Goal: Transaction & Acquisition: Book appointment/travel/reservation

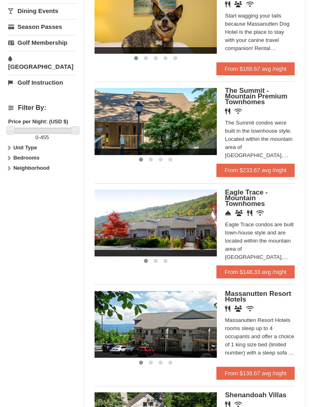
scroll to position [317, 0]
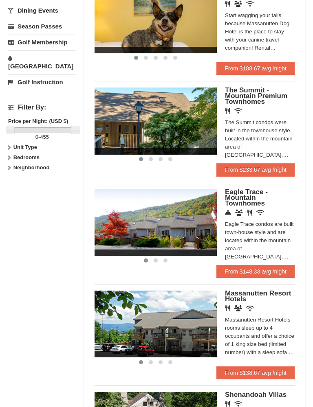
click at [252, 267] on link "From $148.33 avg /night" at bounding box center [255, 271] width 78 height 13
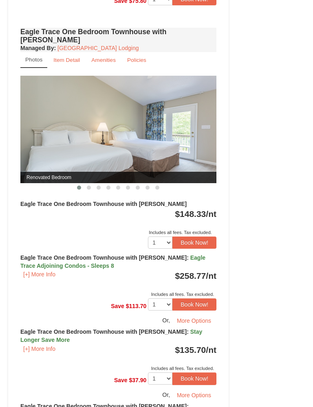
scroll to position [760, 0]
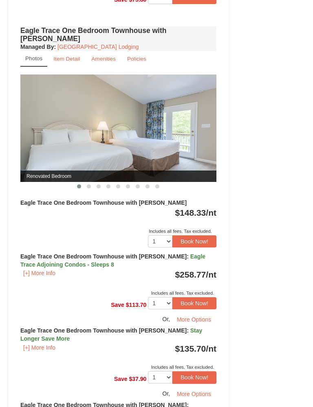
click at [203, 236] on button "Book Now!" at bounding box center [194, 242] width 44 height 12
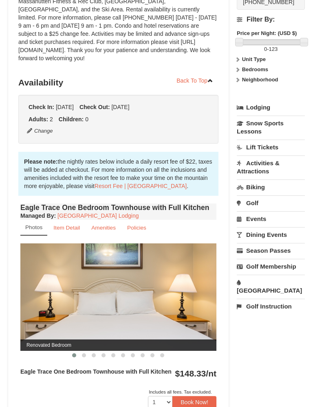
scroll to position [86, 0]
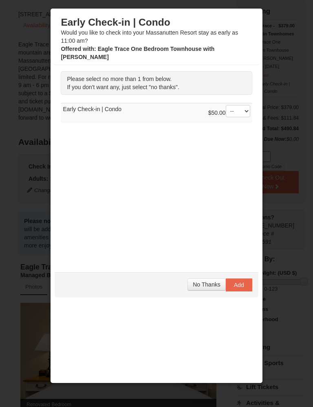
click at [208, 281] on span "No Thanks" at bounding box center [206, 284] width 27 height 7
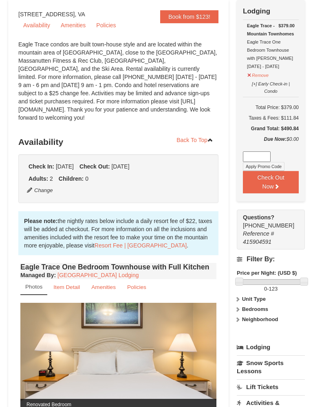
click at [286, 182] on button "Check Out Now" at bounding box center [271, 182] width 56 height 22
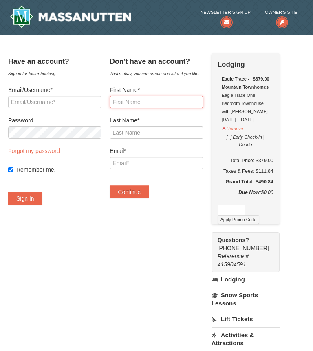
click at [167, 97] on input "First Name*" at bounding box center [156, 102] width 93 height 12
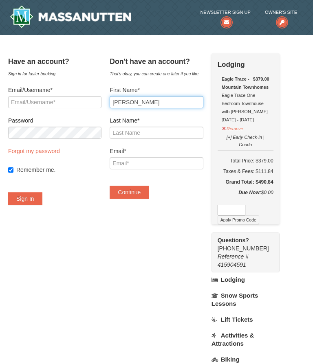
type input "[PERSON_NAME]"
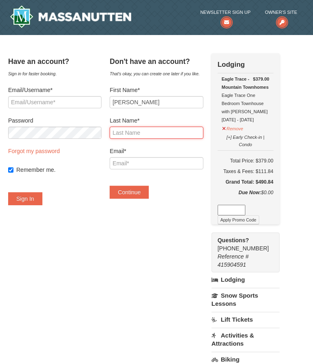
click at [169, 133] on input "Last Name*" at bounding box center [156, 133] width 93 height 12
type input "Coats"
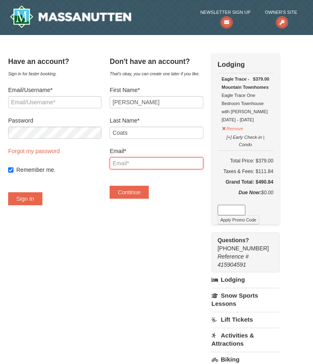
click at [178, 158] on input "Email*" at bounding box center [156, 163] width 93 height 12
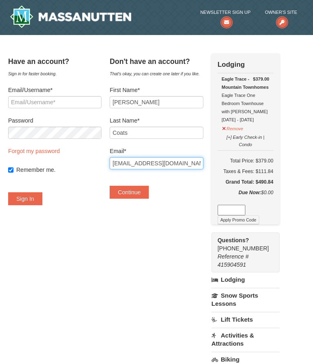
type input "MsDee0920@gmail.com"
click at [140, 188] on button "Continue" at bounding box center [129, 192] width 39 height 13
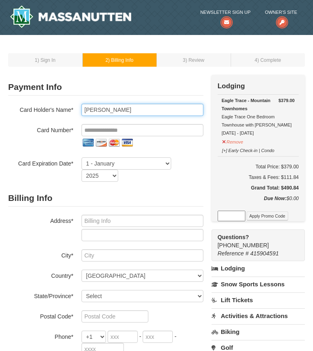
click at [128, 111] on input "Dana Coats" at bounding box center [142, 110] width 122 height 12
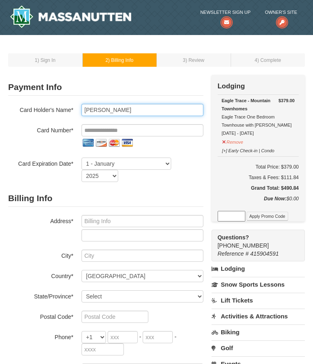
type input "Dana Coates"
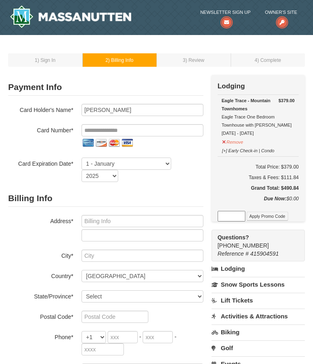
click at [48, 59] on span ") Sign In" at bounding box center [46, 60] width 18 height 6
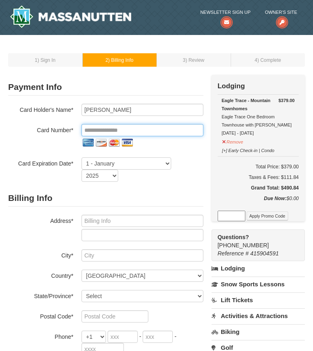
click at [154, 129] on input "tel" at bounding box center [142, 130] width 122 height 12
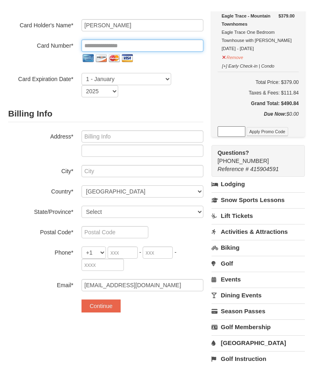
scroll to position [72, 0]
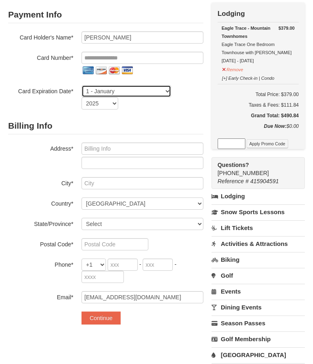
click at [162, 92] on select "1 - January 2 - February 3 - March 4 - April 5 - May 6 - June 7 - July 8 - Augu…" at bounding box center [126, 91] width 90 height 12
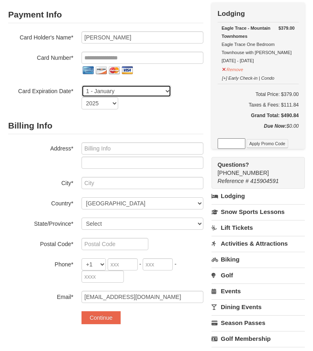
select select "5"
click at [112, 103] on select "2025 2026 2027 2028 2029 2030 2031 2032 2033 2034" at bounding box center [99, 103] width 37 height 12
select select "2029"
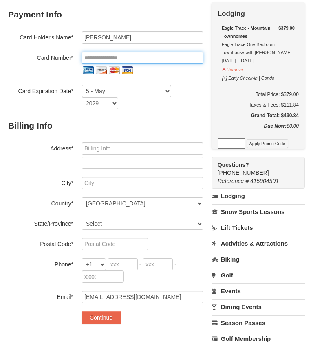
click at [95, 58] on input "tel" at bounding box center [142, 58] width 122 height 12
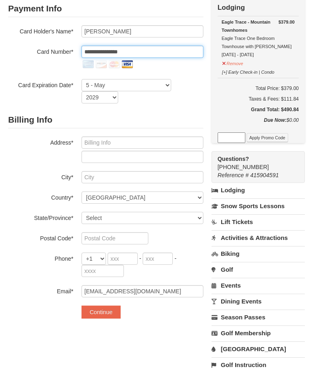
type input "**********"
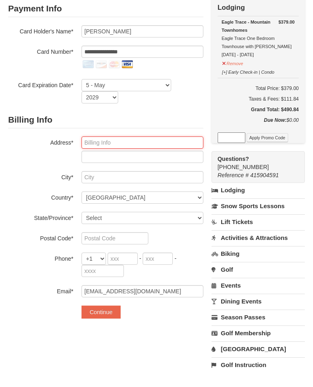
click at [144, 143] on input "text" at bounding box center [142, 149] width 122 height 12
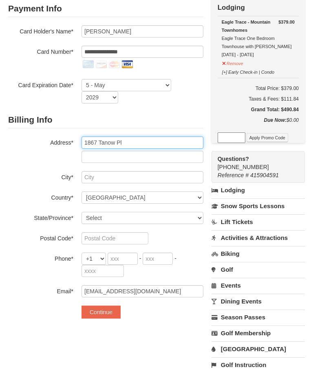
type input "1867 Tanow Pl"
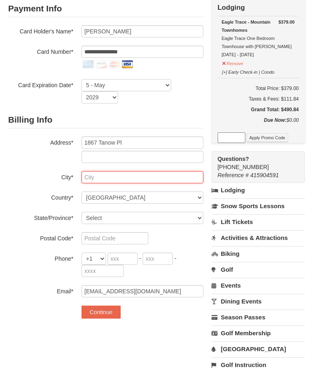
click at [124, 177] on input "text" at bounding box center [142, 183] width 122 height 12
type input "W"
type input "District Heights"
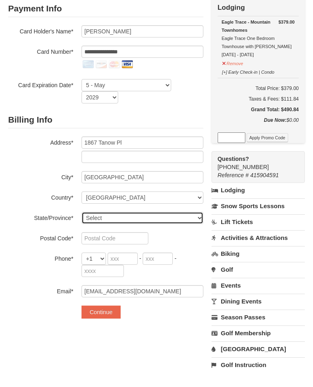
click at [180, 219] on select "Select Alabama Alaska American Samoa Arizona Arkansas California Colorado Conne…" at bounding box center [142, 224] width 122 height 12
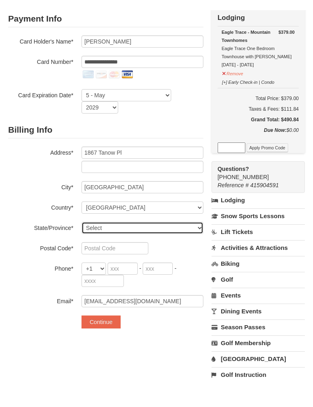
scroll to position [79, 0]
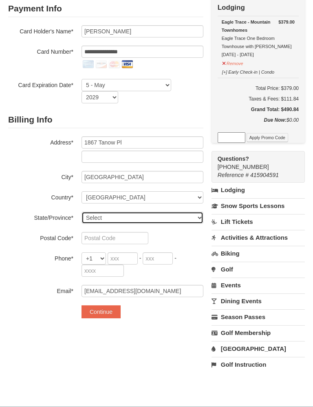
select select "MD"
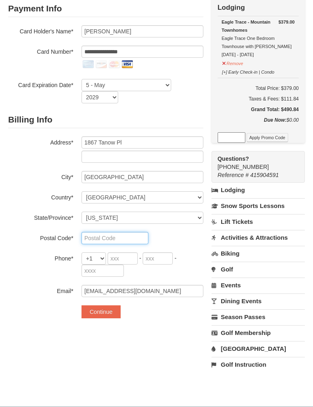
click at [128, 237] on input "text" at bounding box center [114, 238] width 67 height 12
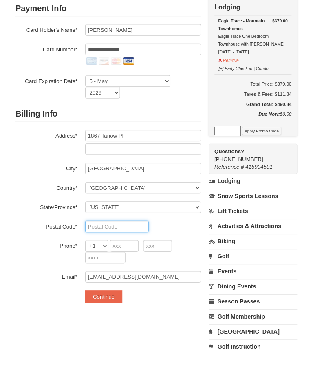
scroll to position [78, 0]
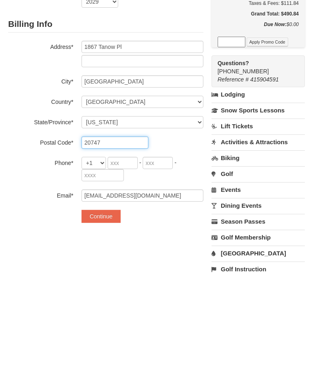
type input "20747"
click at [115, 253] on input "tel" at bounding box center [122, 259] width 30 height 12
type input "240"
click at [152, 253] on input "tel" at bounding box center [158, 259] width 30 height 12
type input "374"
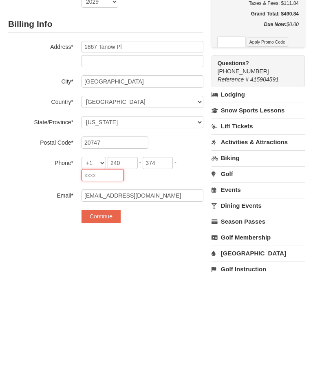
click at [105, 265] on input "tel" at bounding box center [102, 271] width 42 height 12
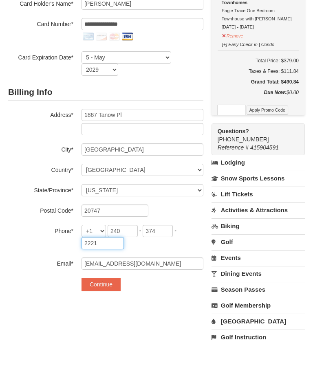
type input "2221"
click at [105, 46] on input "**********" at bounding box center [142, 52] width 122 height 12
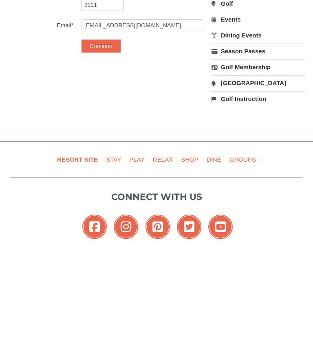
scroll to position [236, 0]
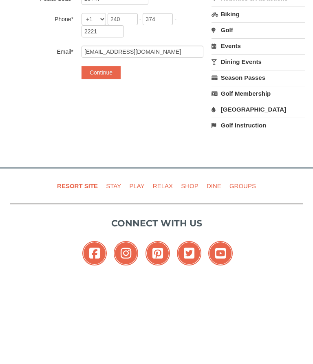
type input "**********"
click at [103, 148] on button "Continue" at bounding box center [100, 154] width 39 height 13
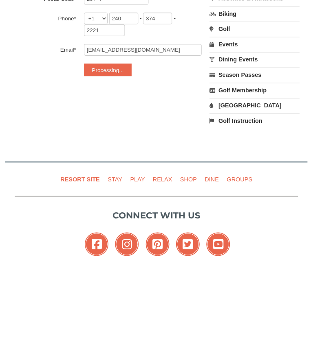
scroll to position [318, 0]
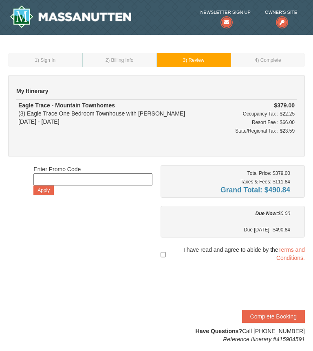
click at [164, 248] on input "checkbox" at bounding box center [162, 255] width 5 height 15
checkbox input "true"
click at [271, 318] on button "Complete Booking" at bounding box center [273, 316] width 63 height 13
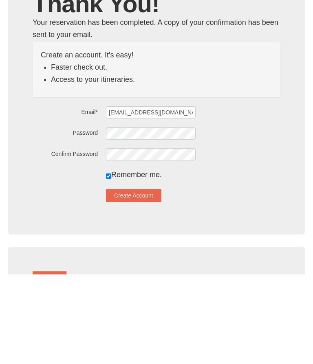
scroll to position [90, 0]
